Goal: Manage account settings

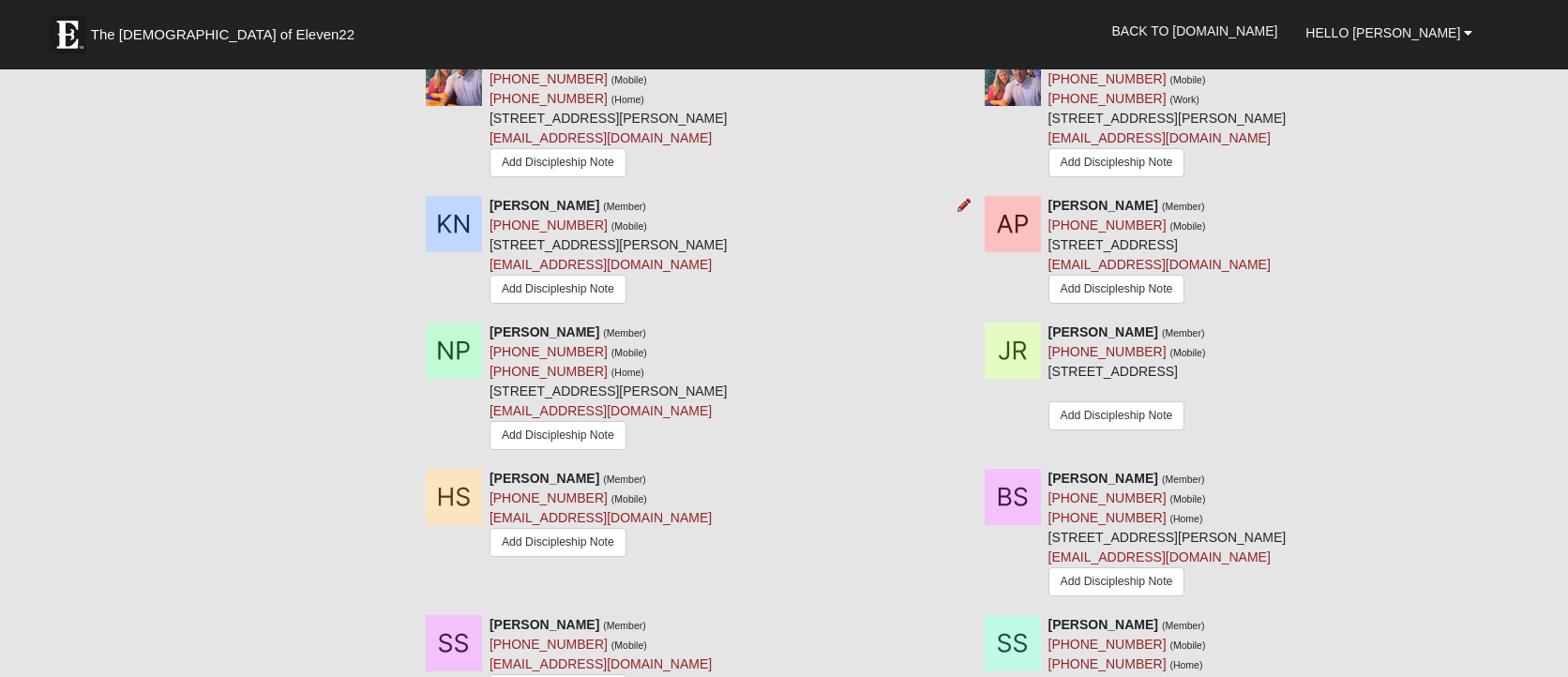
scroll to position [2213, 0]
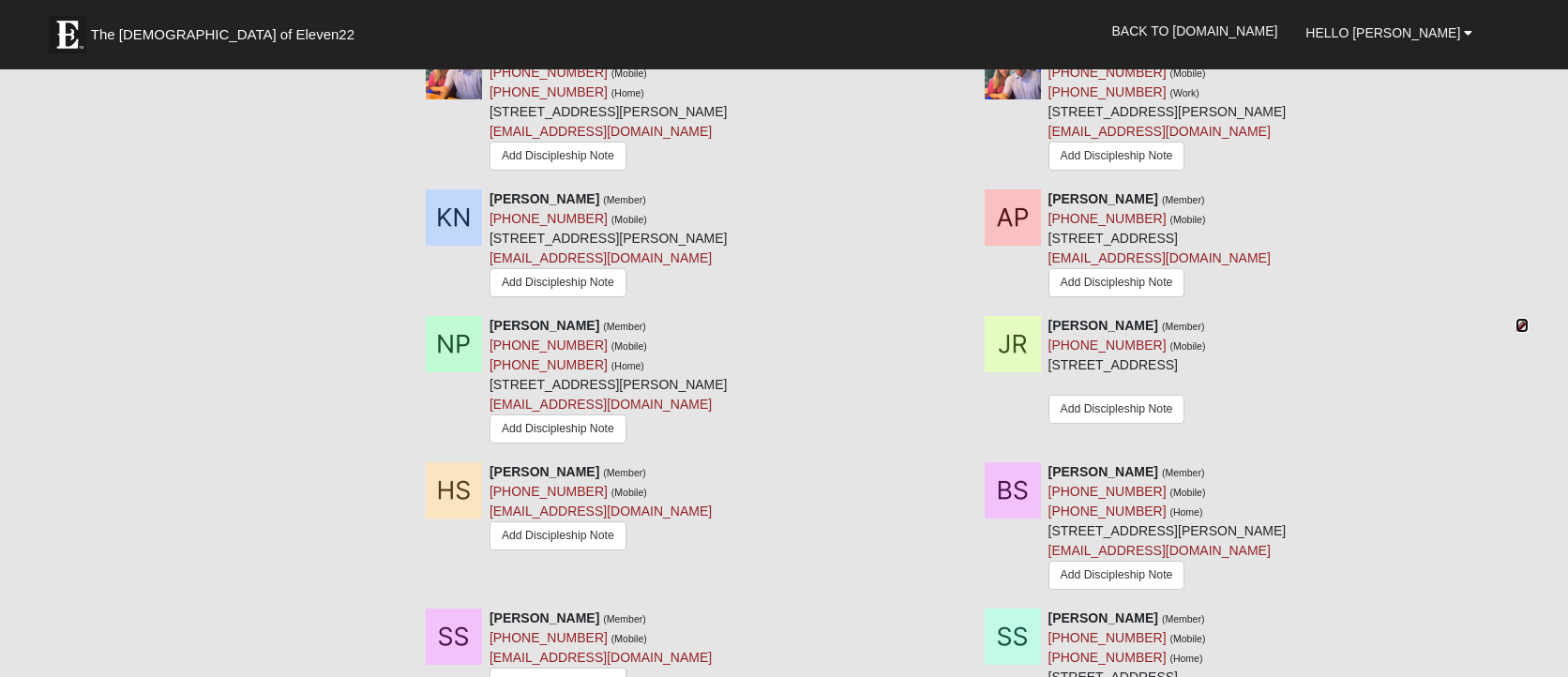
click at [1524, 328] on icon at bounding box center [1522, 325] width 13 height 13
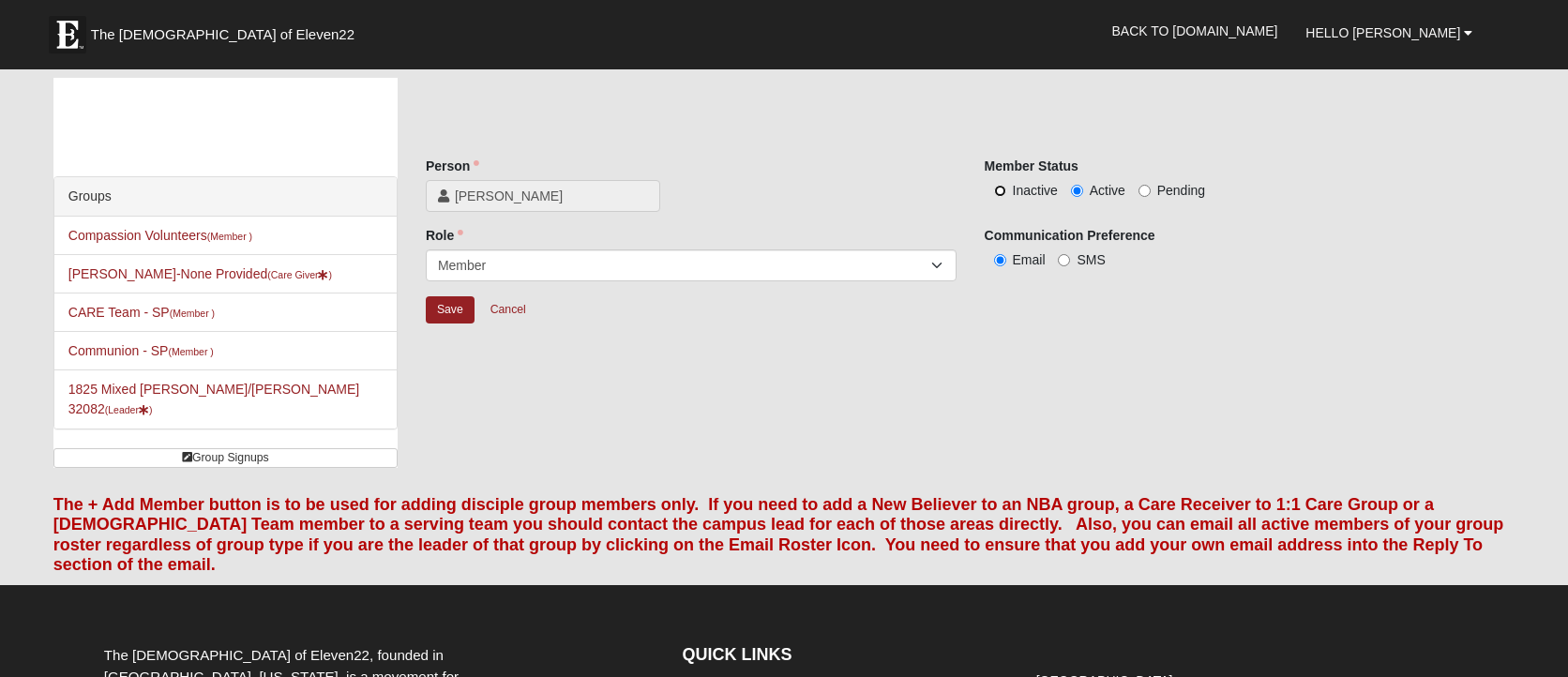
click at [999, 190] on input "Inactive" at bounding box center [1000, 191] width 12 height 12
radio input "true"
click at [449, 315] on input "Save" at bounding box center [450, 309] width 49 height 27
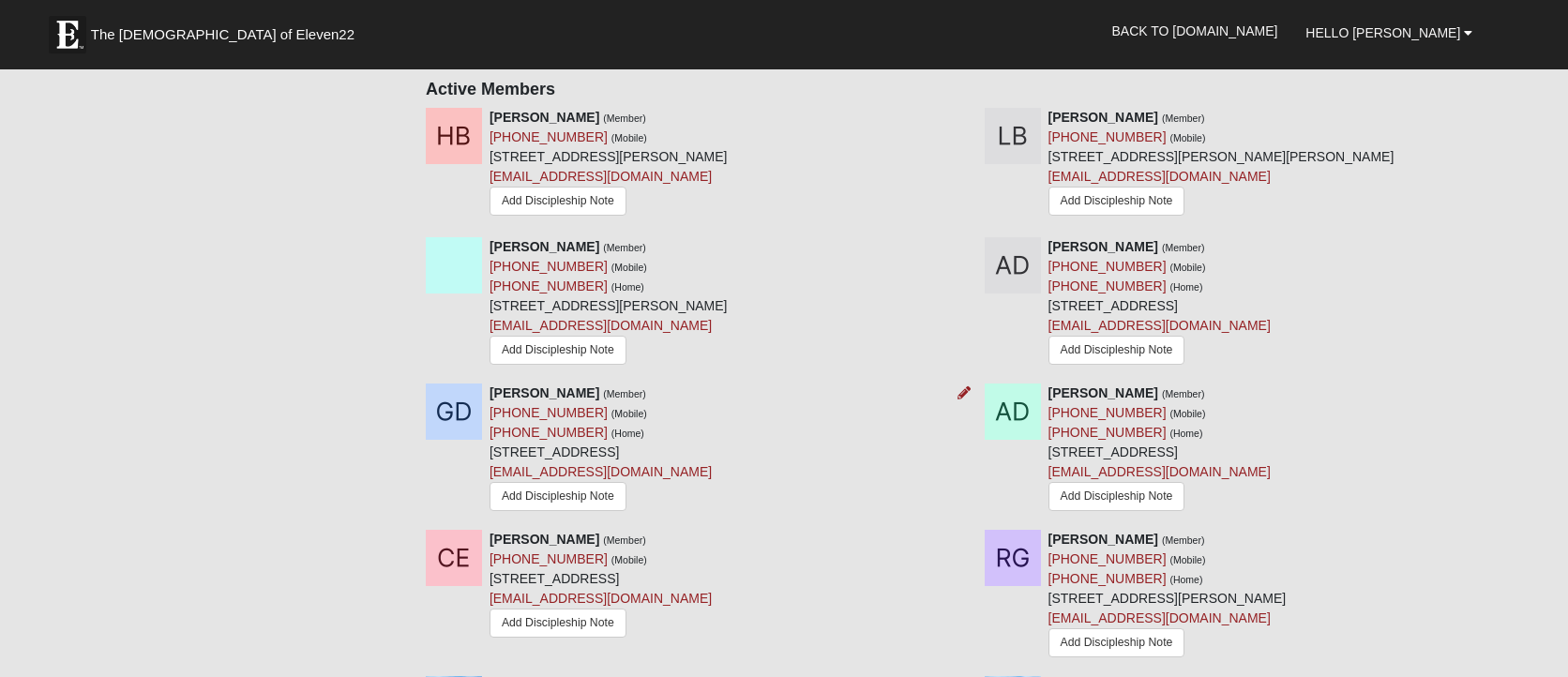
scroll to position [905, 0]
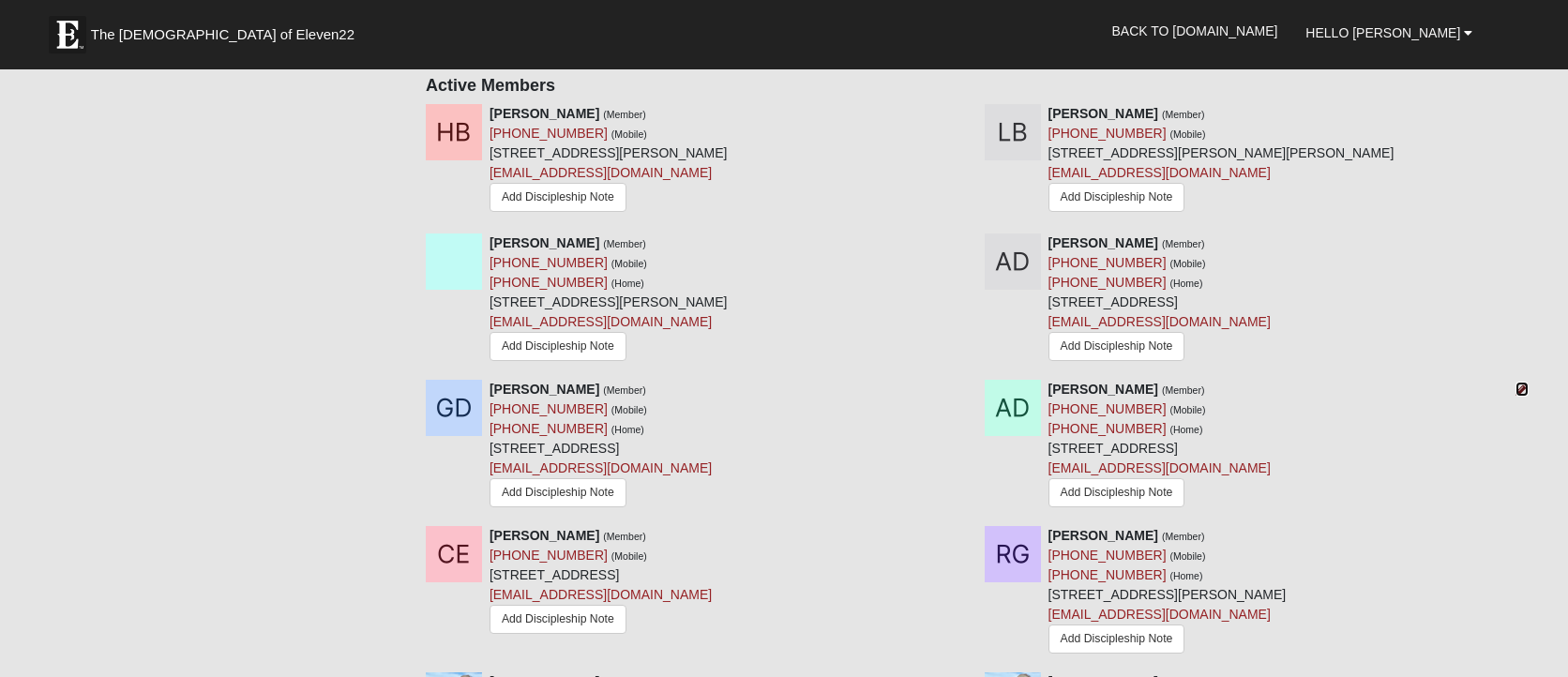
click at [1524, 386] on icon at bounding box center [1522, 389] width 13 height 13
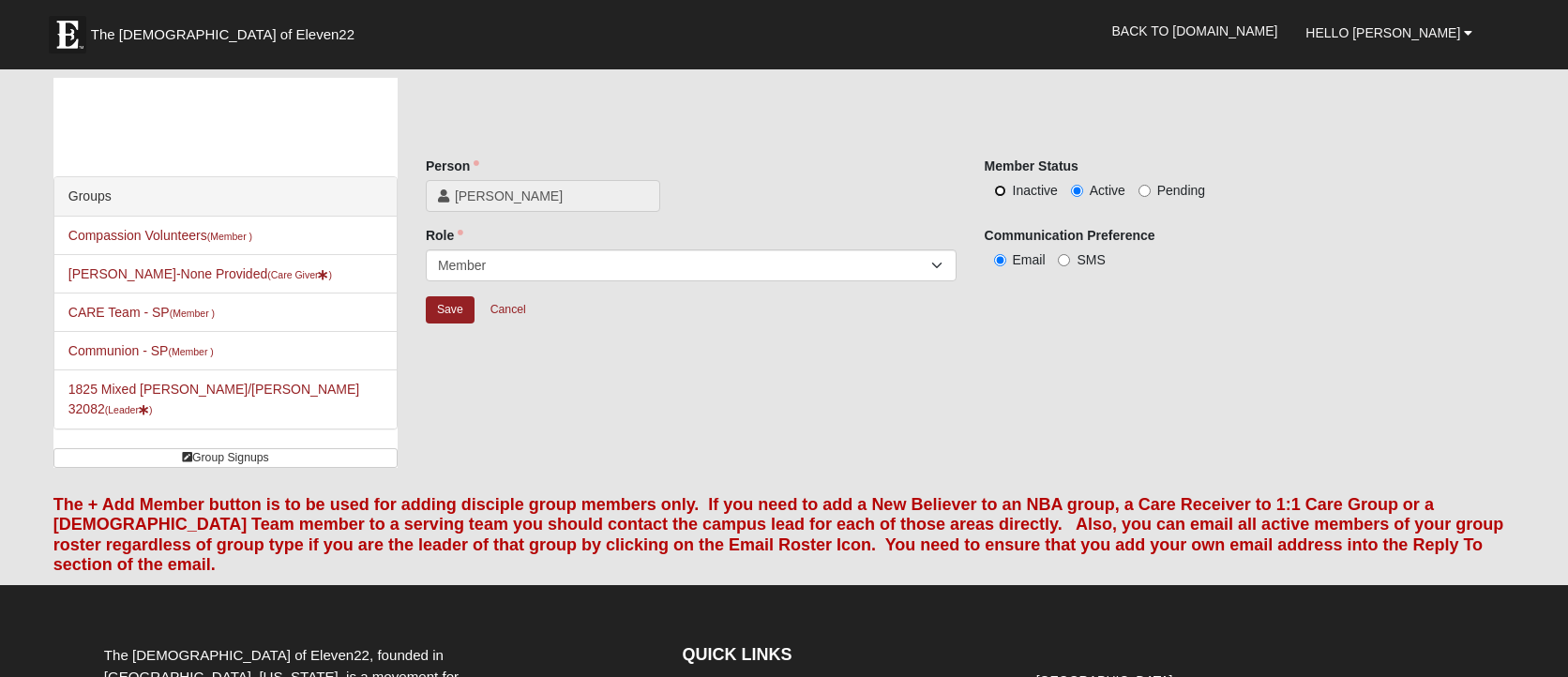
click at [1001, 192] on input "Inactive" at bounding box center [1000, 191] width 12 height 12
radio input "true"
click at [428, 311] on input "Save" at bounding box center [450, 309] width 49 height 27
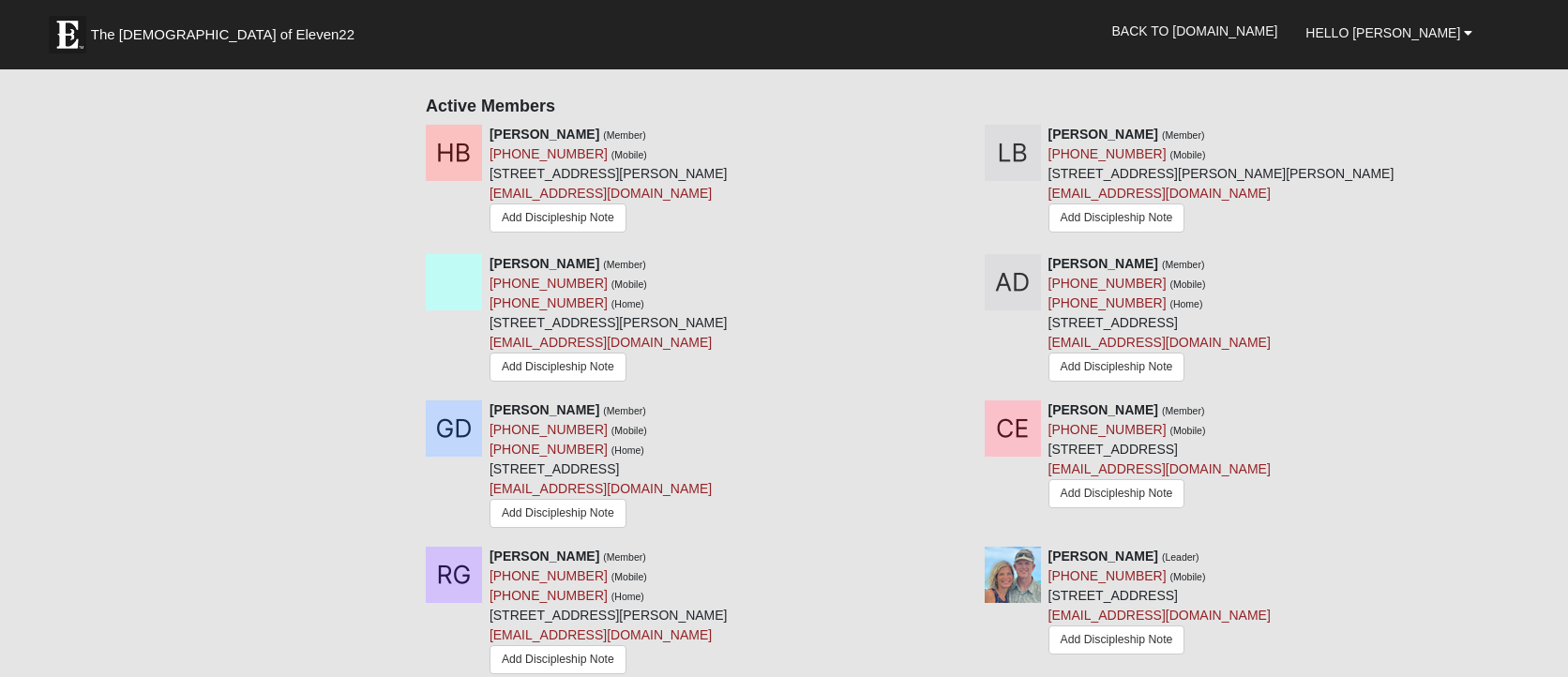
scroll to position [877, 0]
